Goal: Information Seeking & Learning: Learn about a topic

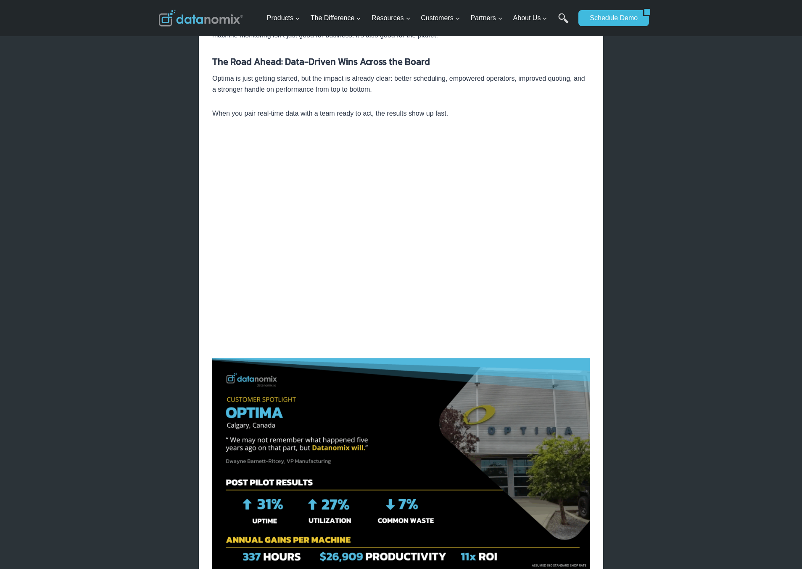
scroll to position [851, 0]
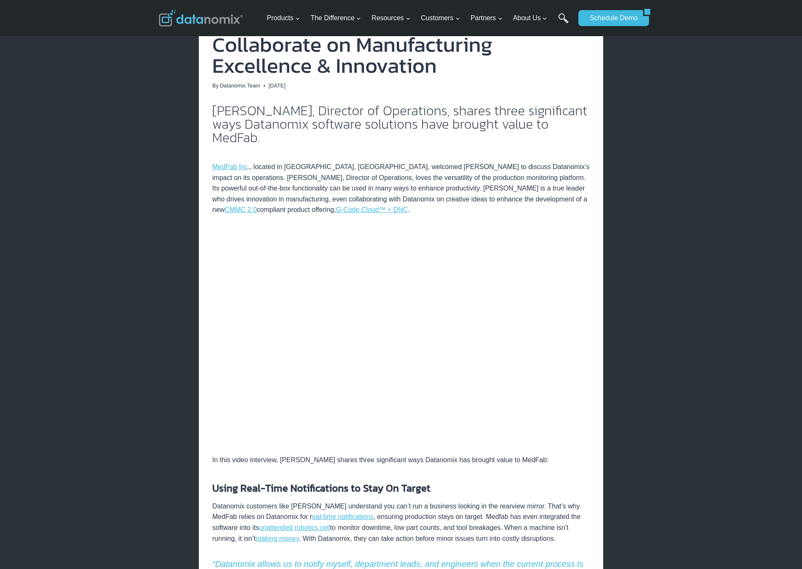
scroll to position [168, 0]
